Goal: Information Seeking & Learning: Learn about a topic

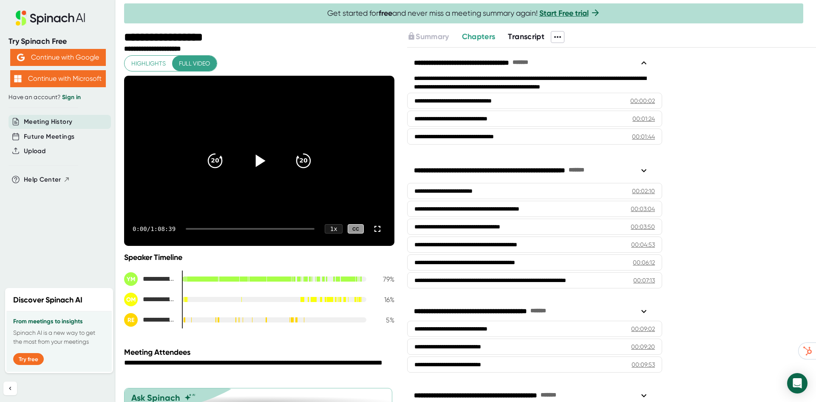
click at [249, 160] on icon at bounding box center [259, 160] width 21 height 21
click at [254, 163] on icon at bounding box center [259, 160] width 11 height 12
